Goal: Information Seeking & Learning: Find specific fact

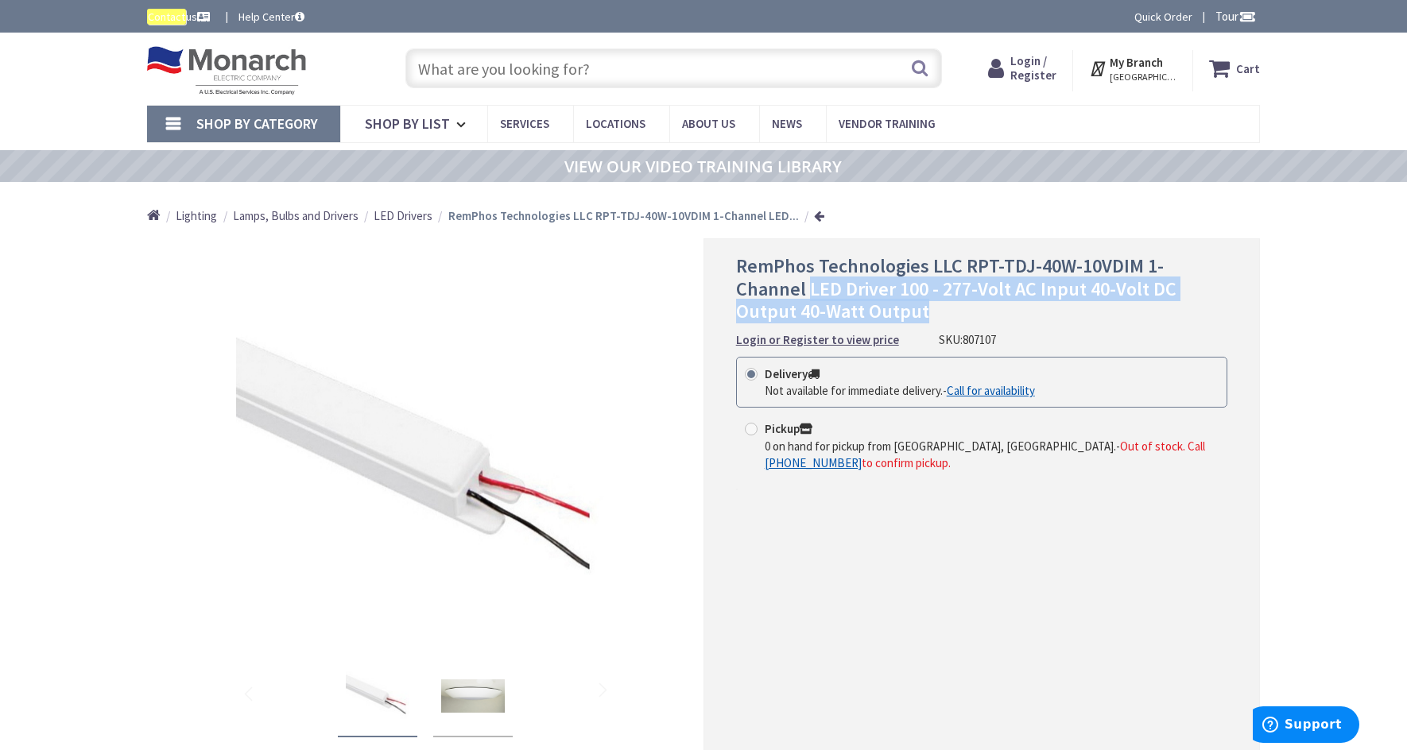
drag, startPoint x: 736, startPoint y: 290, endPoint x: 1208, endPoint y: 302, distance: 471.6
click at [1208, 302] on h1 "RemPhos Technologies LLC RPT-TDJ-40W-10VDIM 1-Channel LED Driver 100 - 277-Volt…" at bounding box center [981, 289] width 491 height 68
copy span "LED Driver 100 - 277-Volt AC Input 40-Volt DC Output 40-Watt Output"
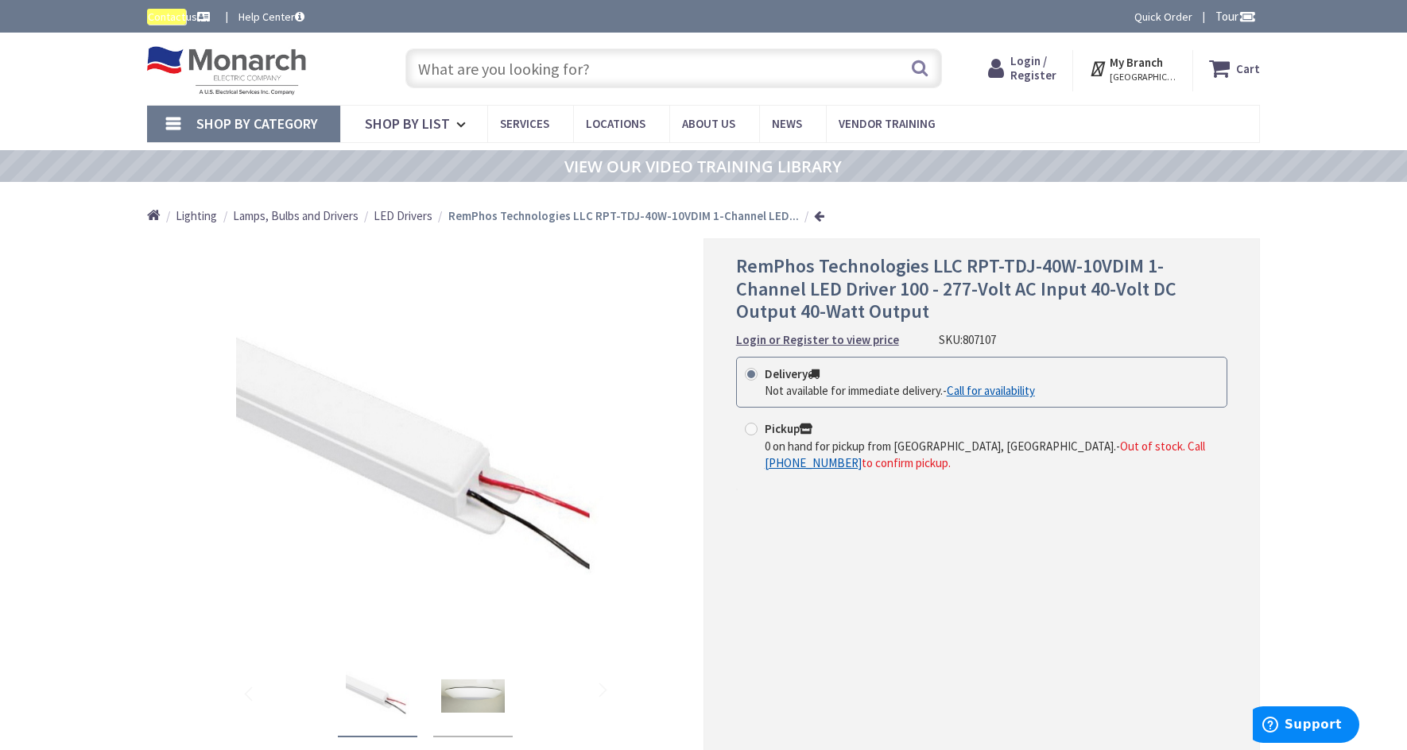
click at [973, 339] on span "807107" at bounding box center [979, 339] width 33 height 15
copy span "807107"
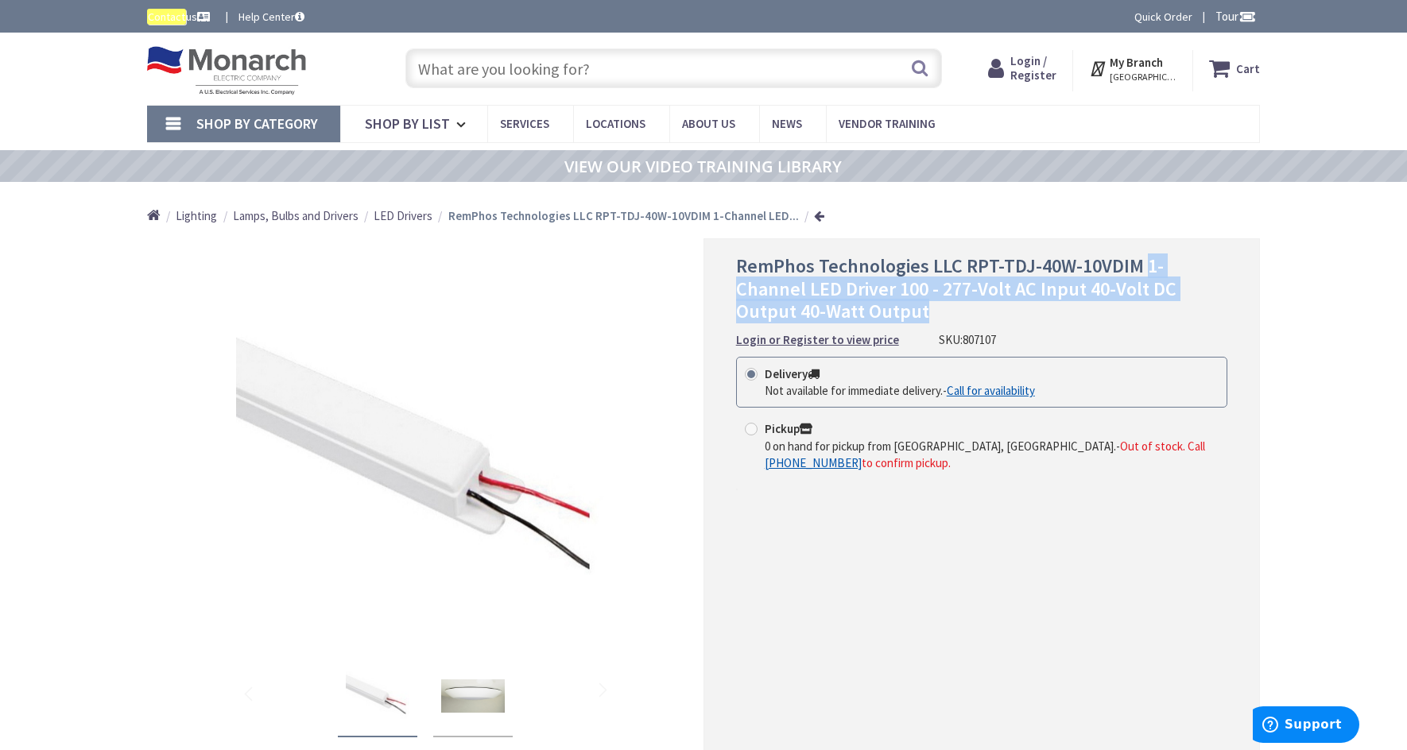
drag, startPoint x: 1143, startPoint y: 268, endPoint x: 1178, endPoint y: 306, distance: 51.8
click at [1178, 306] on h1 "RemPhos Technologies LLC RPT-TDJ-40W-10VDIM 1-Channel LED Driver 100 - 277-Volt…" at bounding box center [981, 289] width 491 height 68
copy span "1-Channel LED Driver 100 - 277-Volt AC Input 40-Volt DC Output 40-Watt Output"
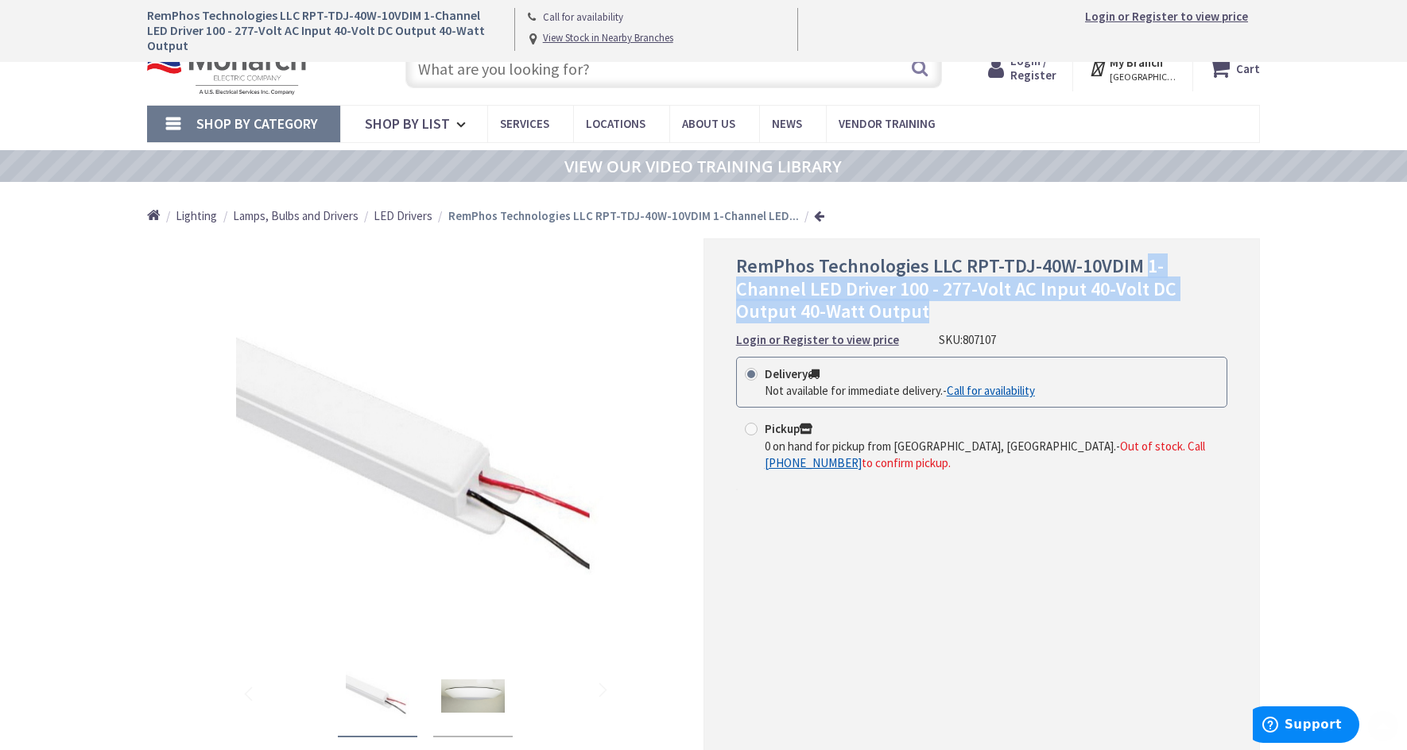
scroll to position [657, 0]
